Goal: Find specific page/section: Find specific page/section

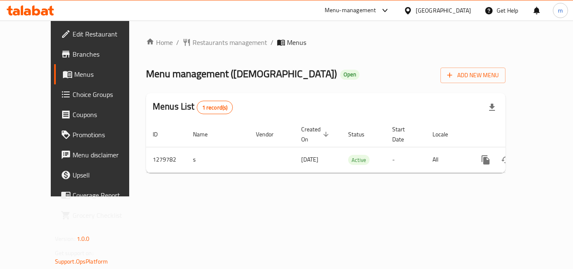
click at [471, 13] on div "[GEOGRAPHIC_DATA]" at bounding box center [443, 10] width 55 height 9
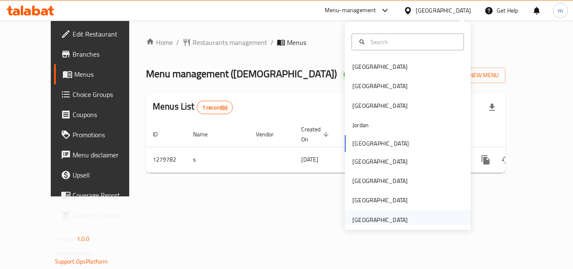
click at [377, 221] on div "[GEOGRAPHIC_DATA]" at bounding box center [380, 219] width 55 height 9
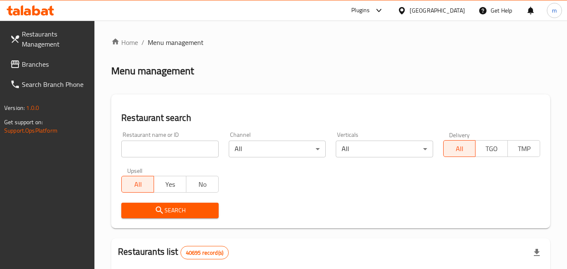
click at [156, 149] on input "search" at bounding box center [169, 149] width 97 height 17
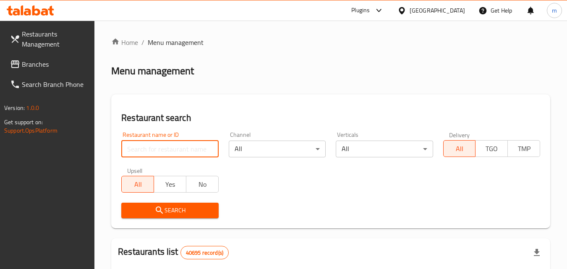
paste input "BE FIT FOR HEALTHY MEALS"
type input "BE FIT FOR HEALTHY MEALS"
click button "Search" at bounding box center [169, 211] width 97 height 16
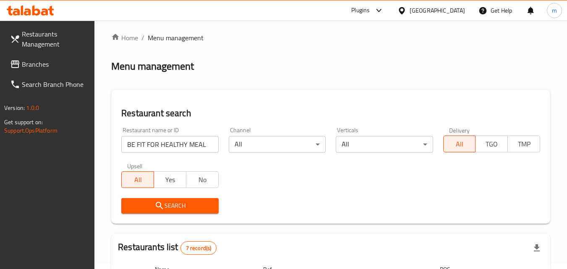
scroll to position [0, 0]
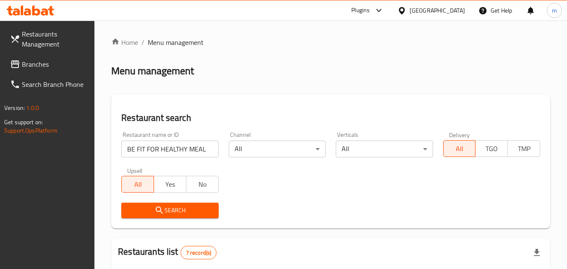
click at [35, 65] on span "Branches" at bounding box center [55, 64] width 66 height 10
